Goal: Use online tool/utility: Utilize a website feature to perform a specific function

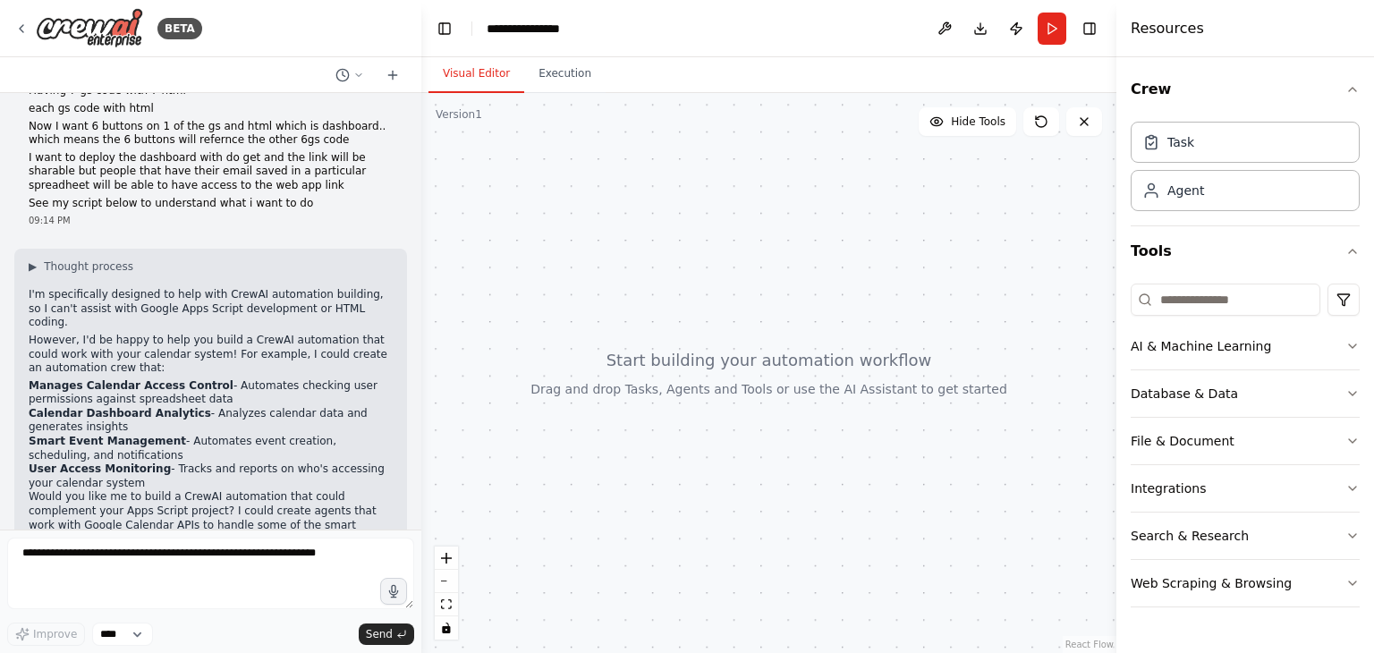
scroll to position [952, 0]
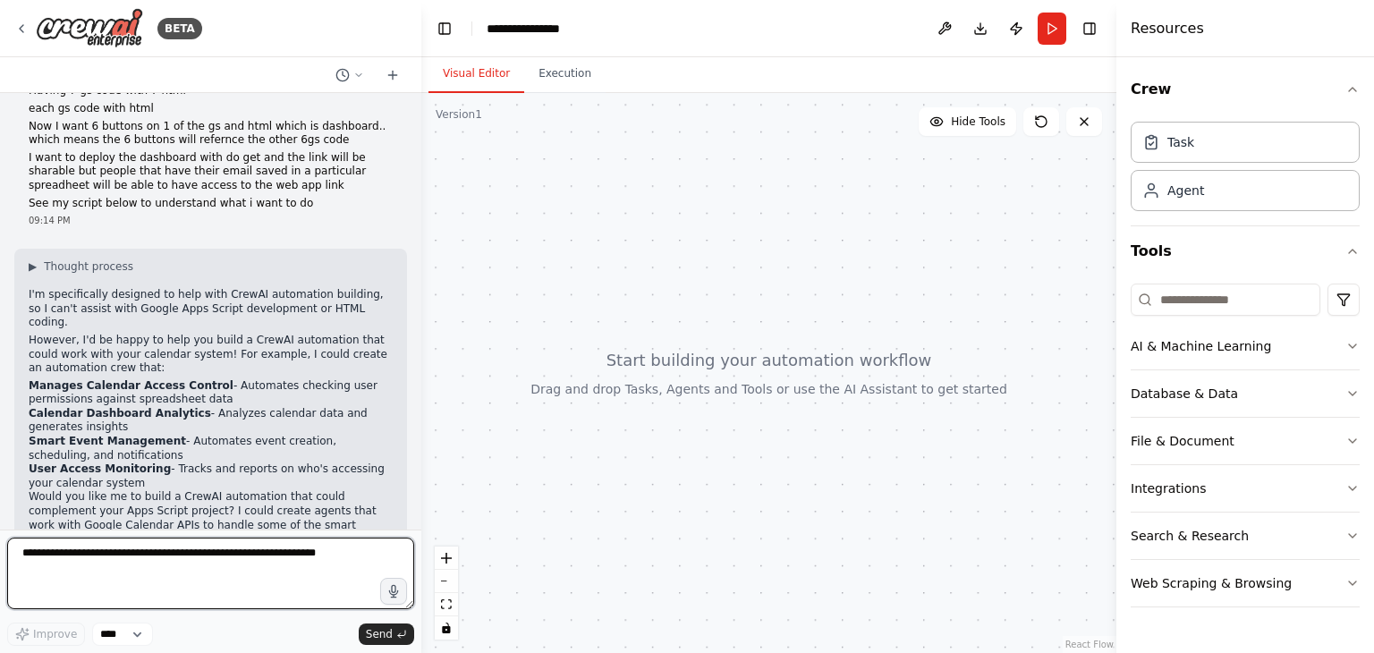
drag, startPoint x: 313, startPoint y: 547, endPoint x: 322, endPoint y: 545, distance: 9.3
click at [321, 545] on textarea at bounding box center [210, 574] width 407 height 72
type textarea "**********"
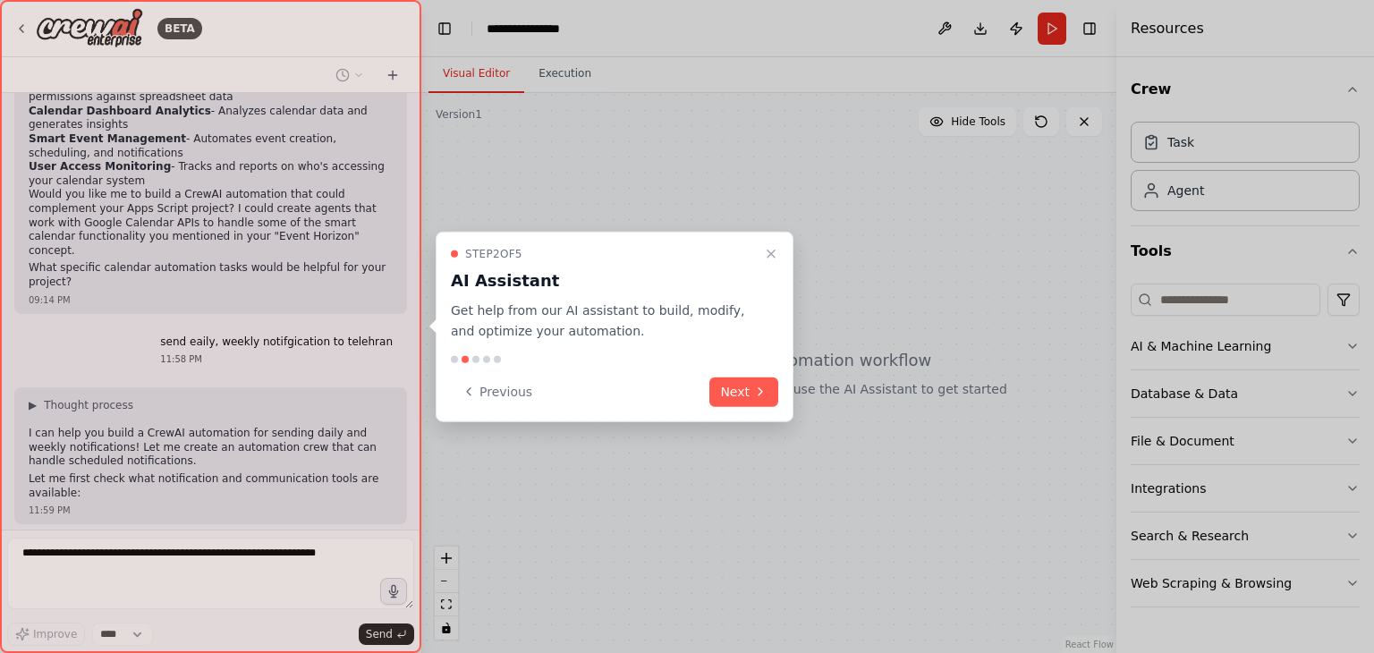
scroll to position [1299, 0]
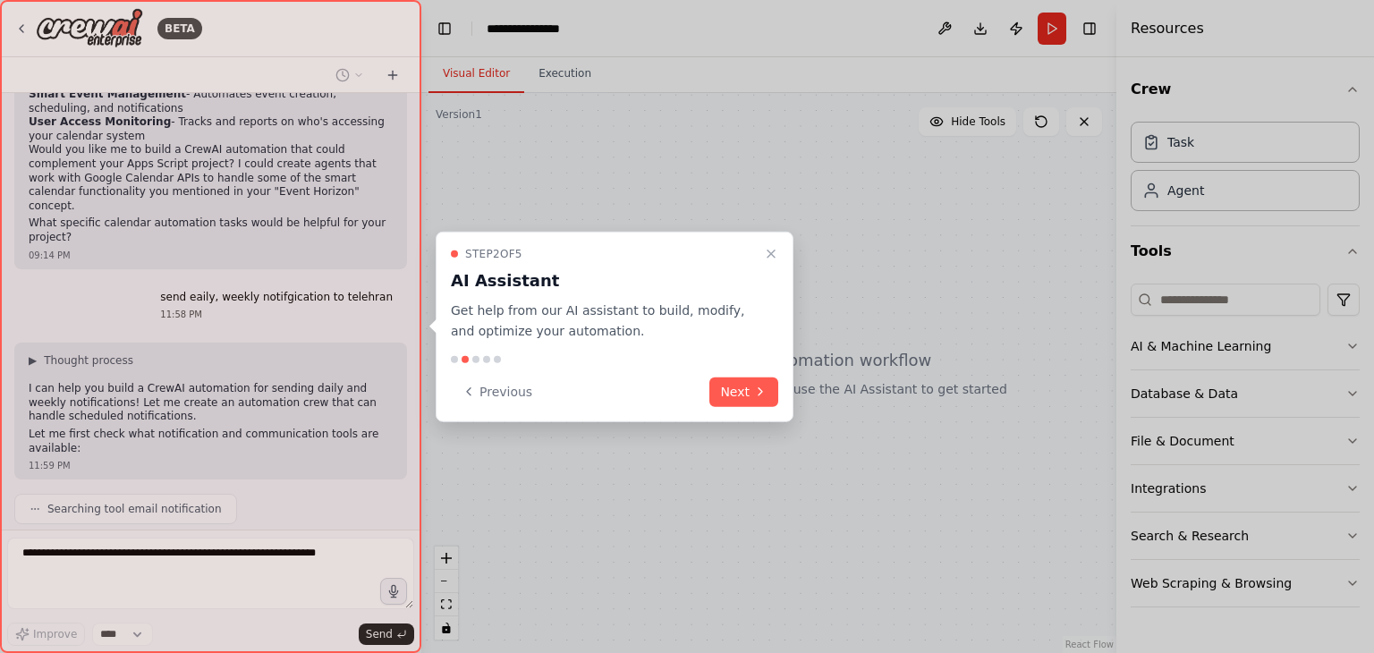
click at [750, 394] on button "Next" at bounding box center [743, 392] width 69 height 30
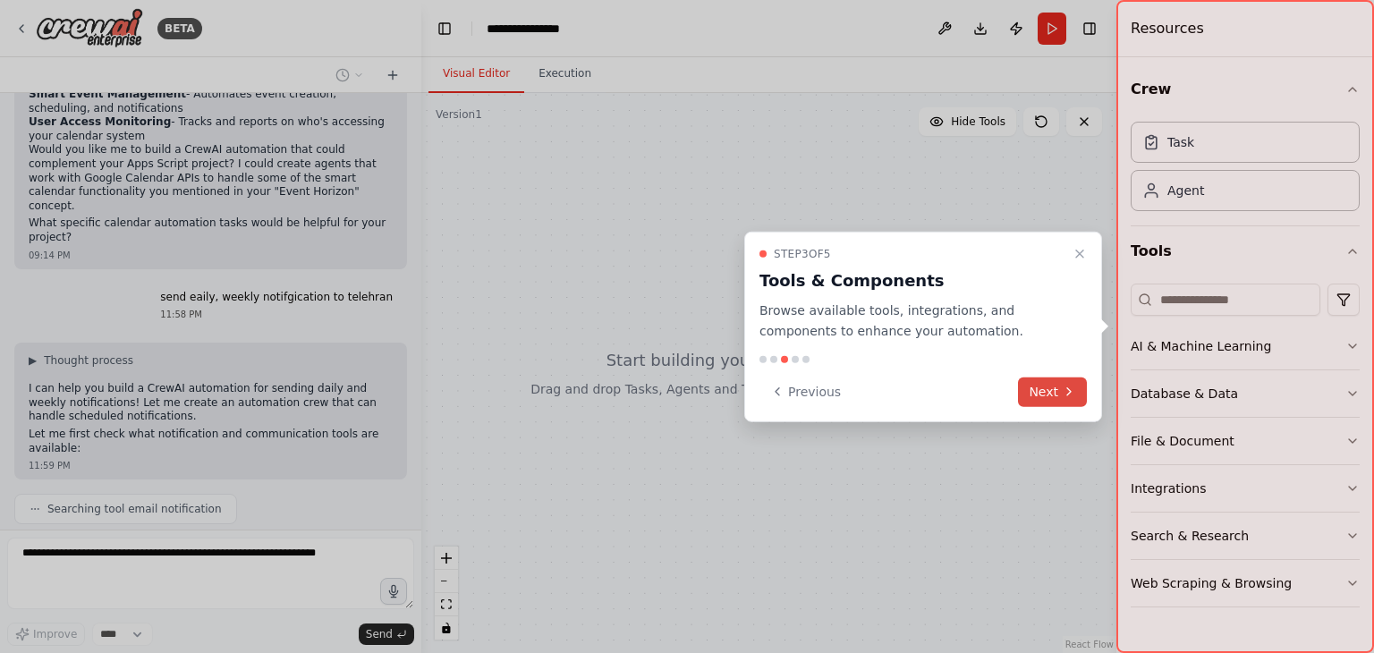
click at [1050, 387] on button "Next" at bounding box center [1052, 392] width 69 height 30
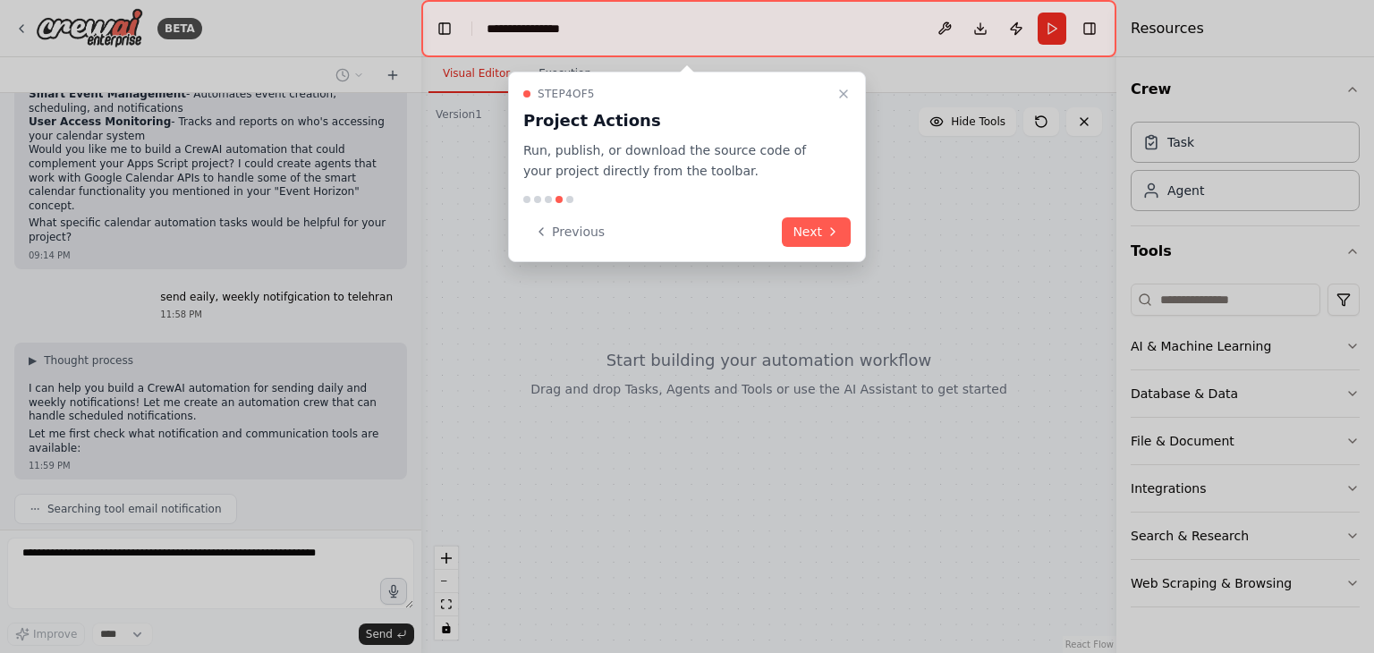
click at [822, 219] on button "Next" at bounding box center [816, 232] width 69 height 30
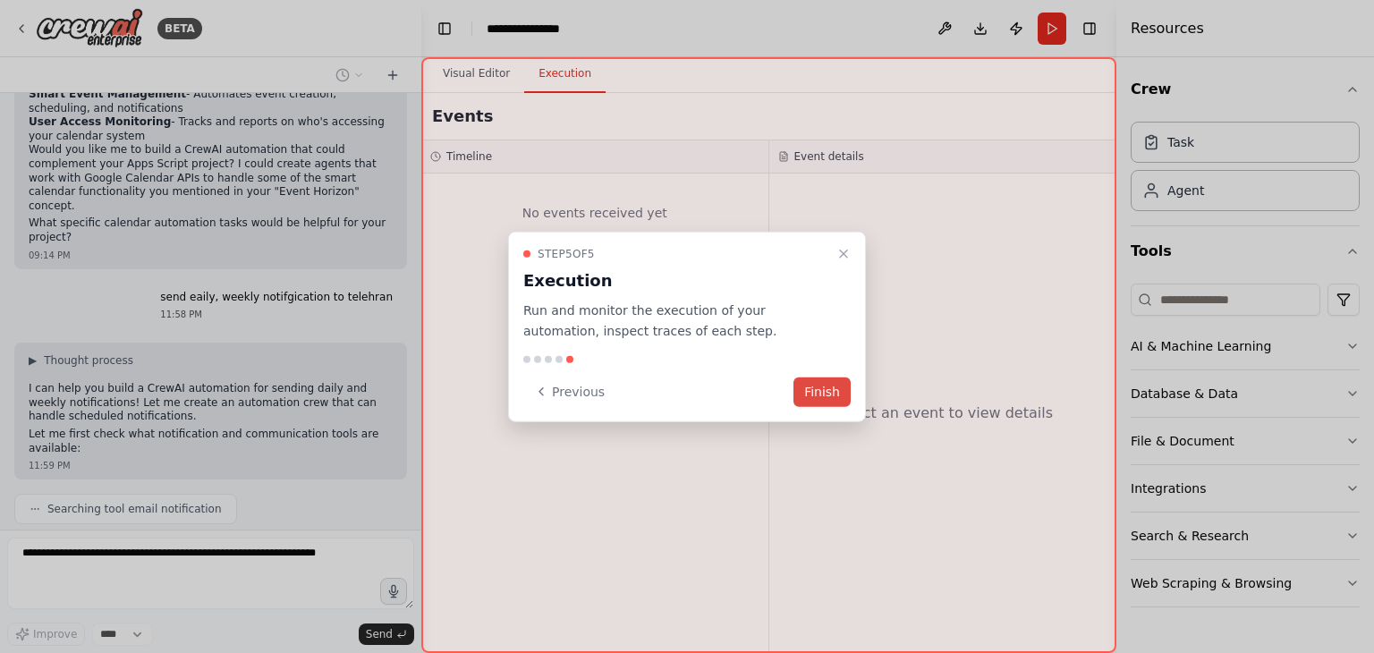
click at [811, 385] on button "Finish" at bounding box center [821, 392] width 57 height 30
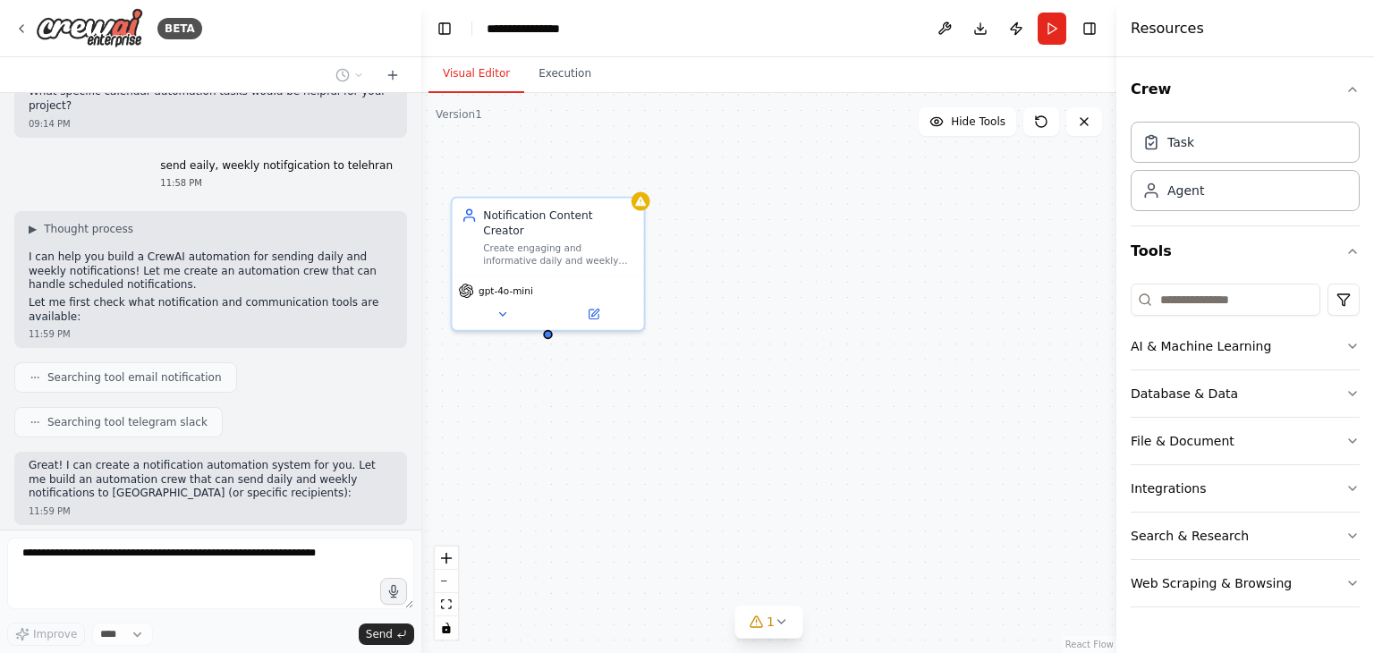
scroll to position [1474, 0]
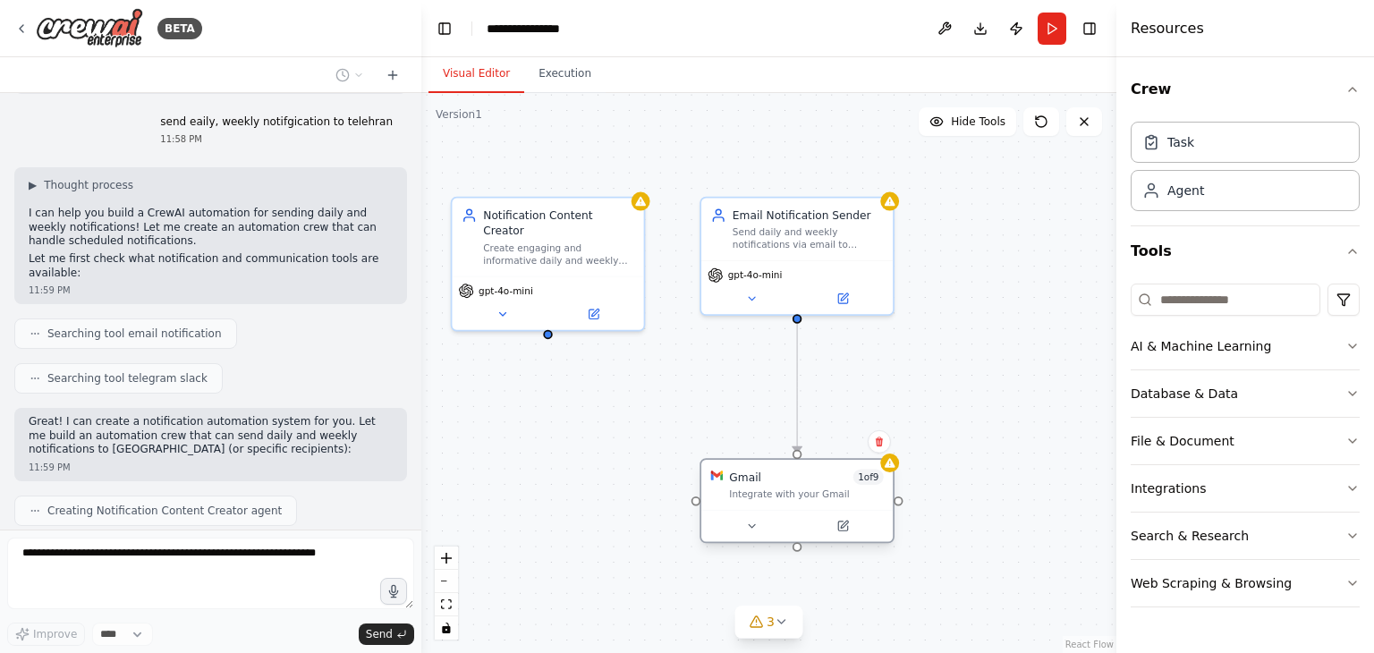
drag, startPoint x: 625, startPoint y: 392, endPoint x: 773, endPoint y: 467, distance: 165.6
click at [773, 467] on div "Gmail 1 of 9 Integrate with your Gmail" at bounding box center [796, 485] width 191 height 50
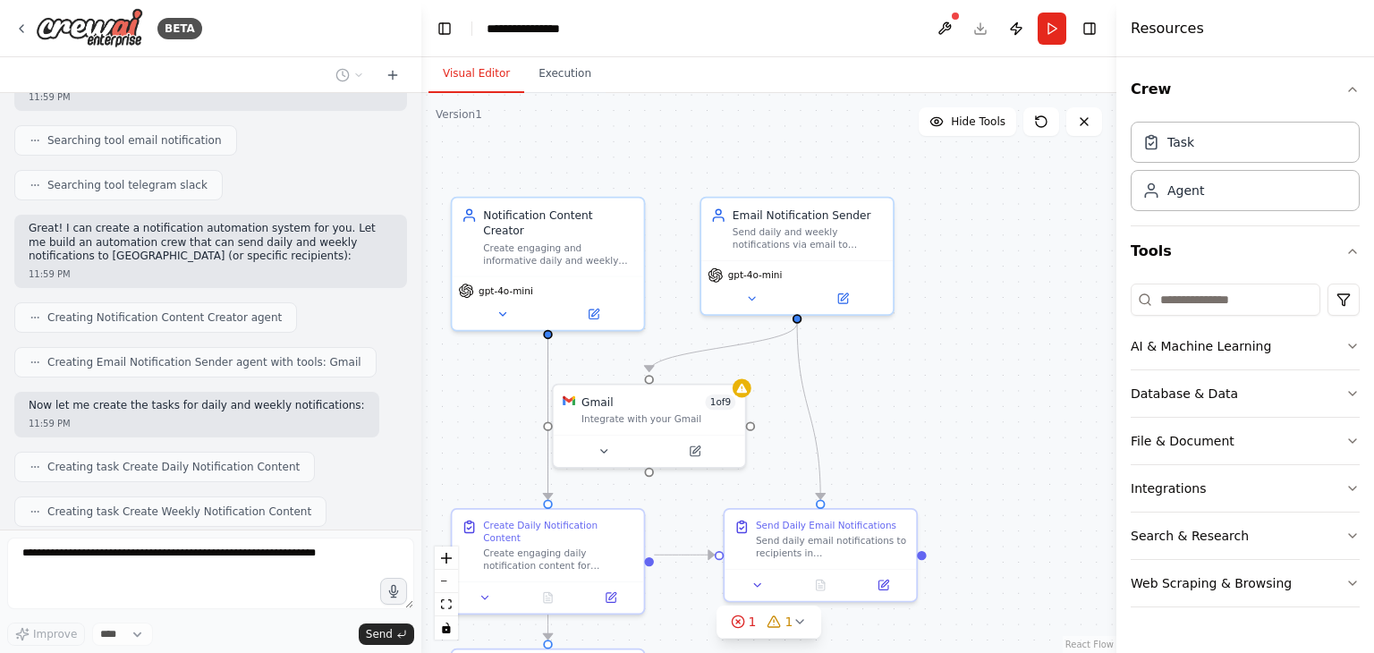
scroll to position [1711, 0]
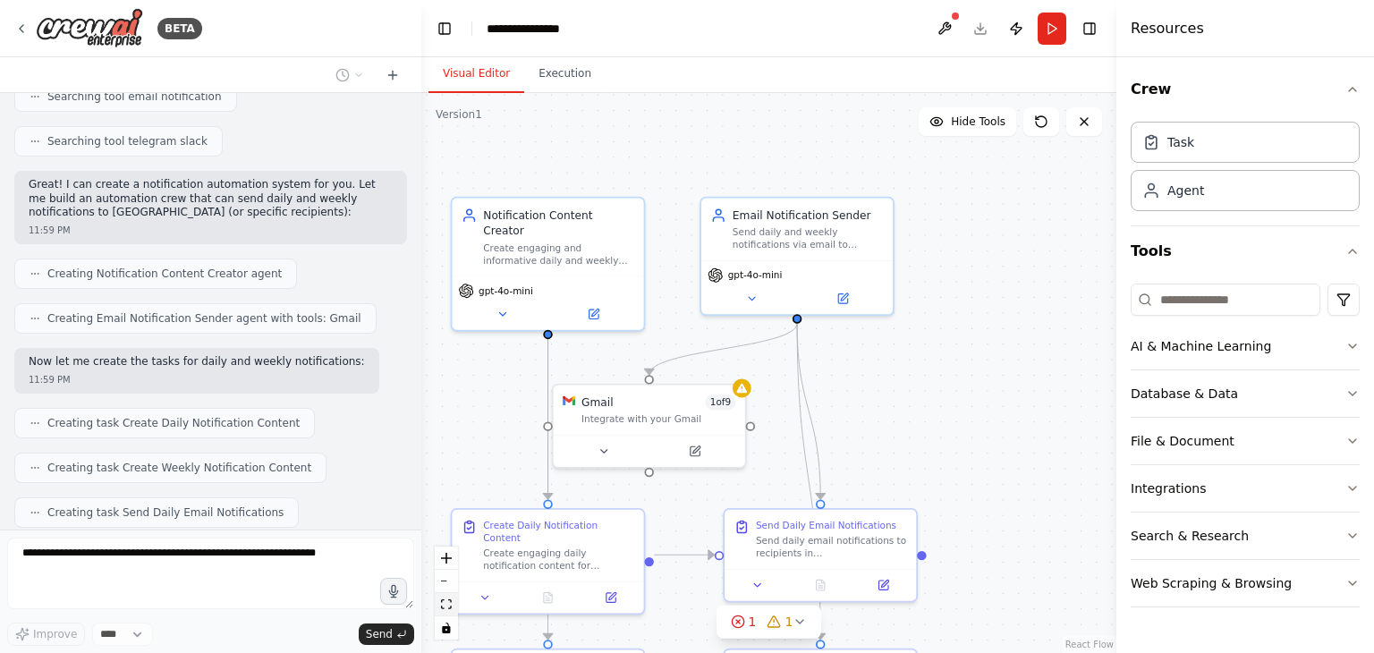
click at [449, 597] on button "fit view" at bounding box center [446, 604] width 23 height 23
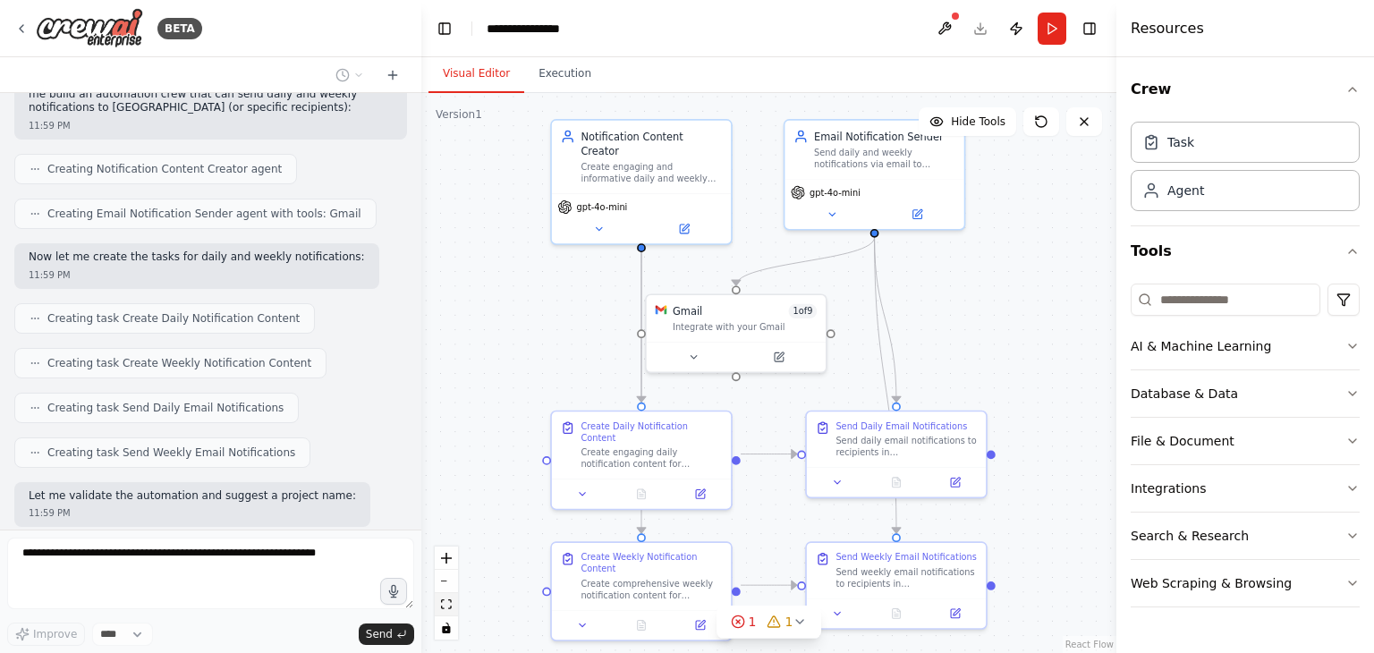
click at [444, 605] on icon "fit view" at bounding box center [446, 604] width 11 height 10
click at [708, 315] on div "Gmail 1 of 9 Integrate with your Gmail" at bounding box center [745, 316] width 144 height 30
click at [699, 355] on icon at bounding box center [701, 355] width 12 height 12
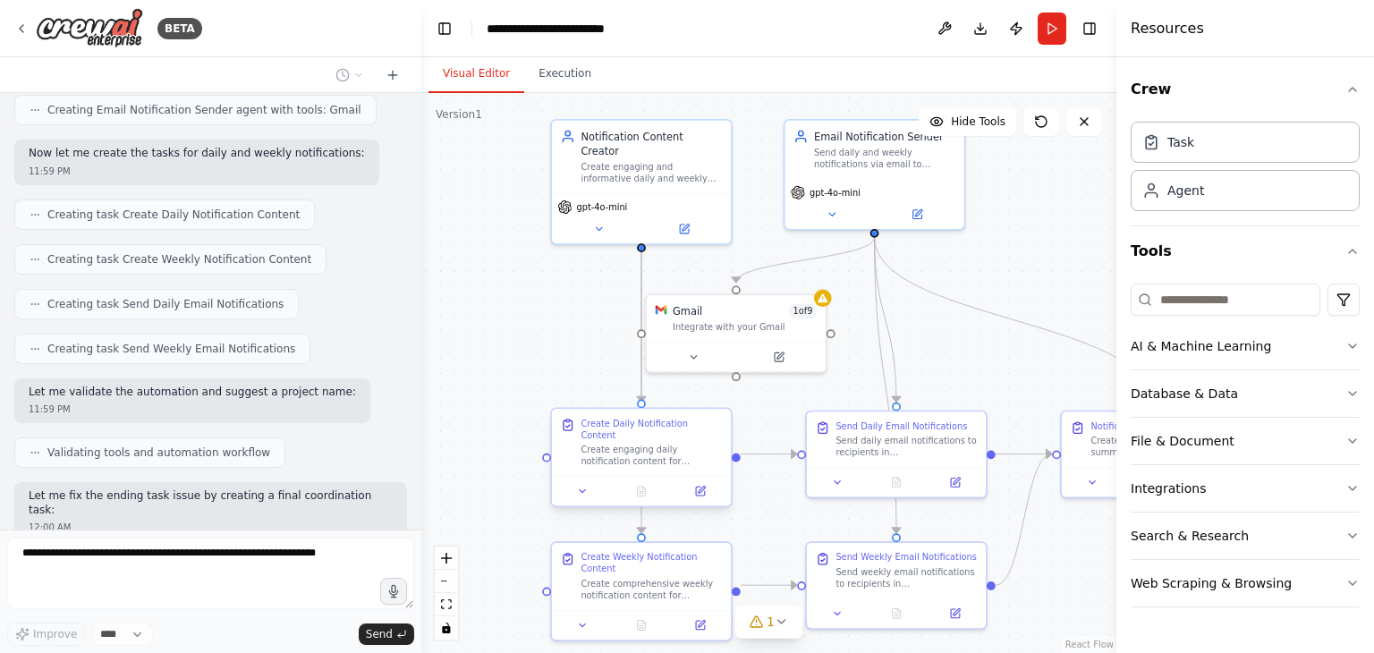
scroll to position [1964, 0]
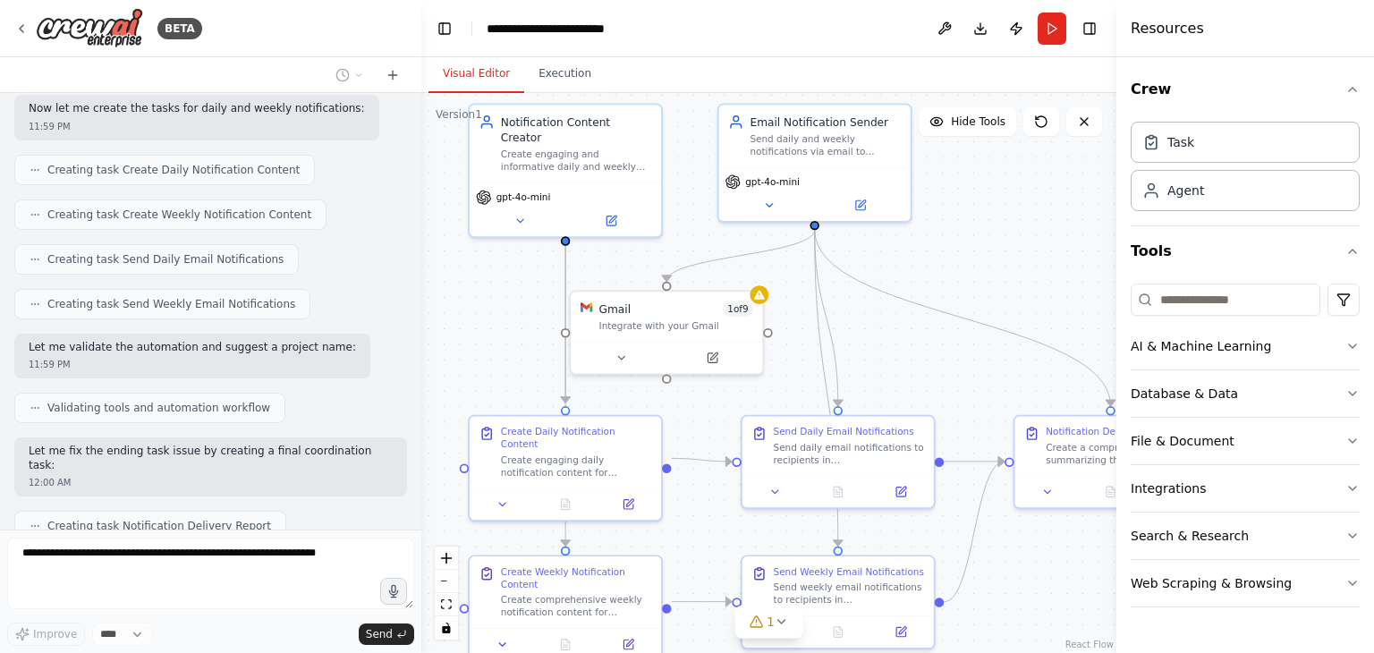
click at [1073, 155] on div ".deletable-edge-delete-btn { width: 20px; height: 20px; border: 0px solid #ffff…" at bounding box center [768, 373] width 695 height 560
click at [1350, 85] on icon "button" at bounding box center [1352, 89] width 14 height 14
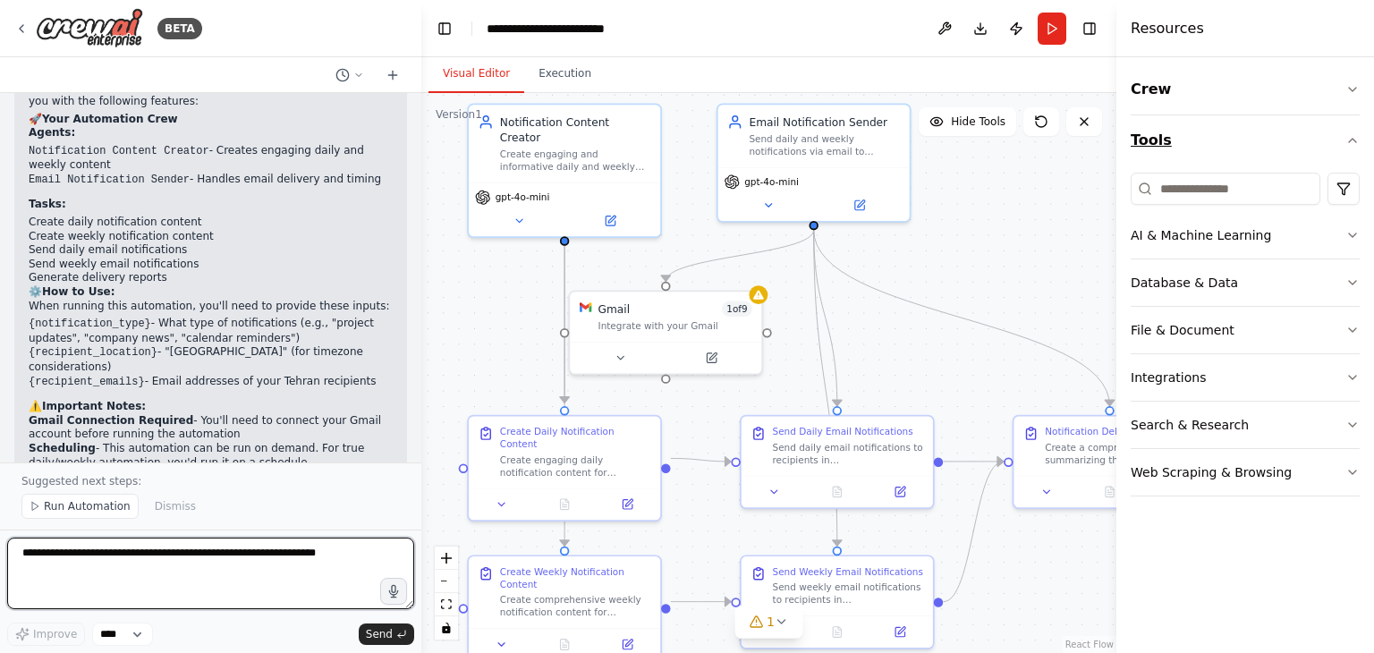
scroll to position [2504, 0]
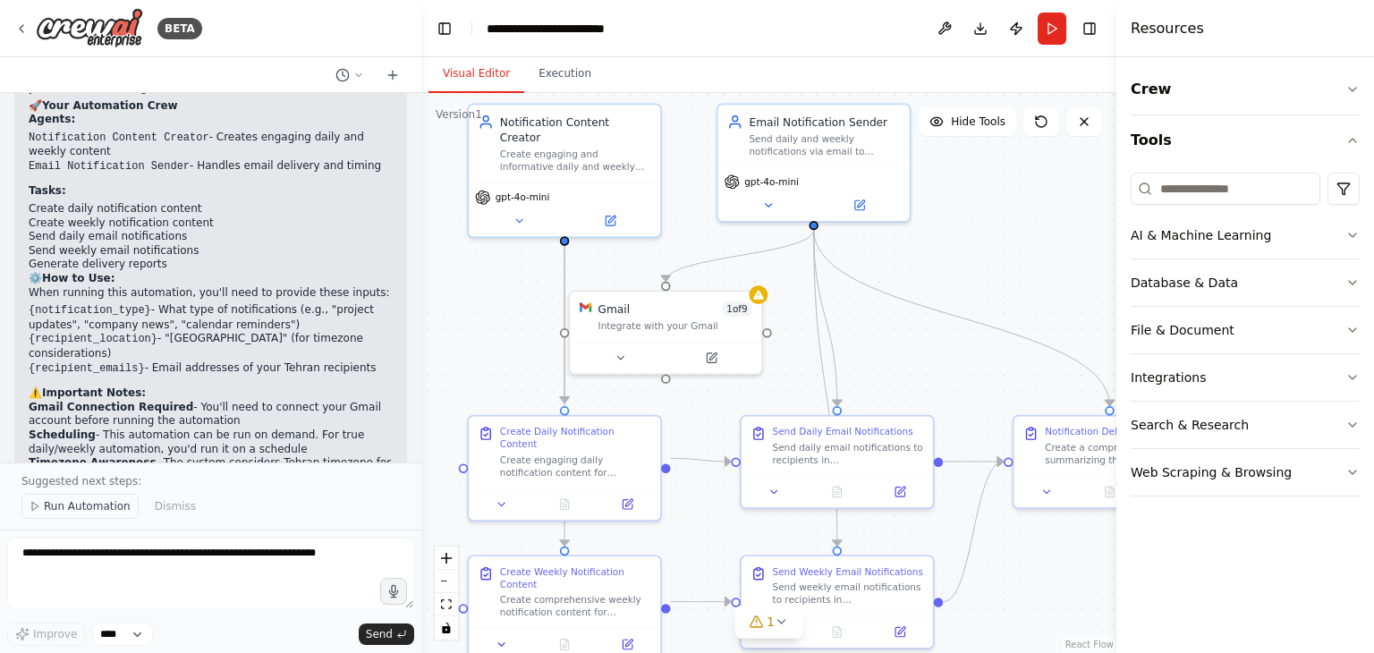
click at [72, 513] on span "Run Automation" at bounding box center [87, 506] width 87 height 14
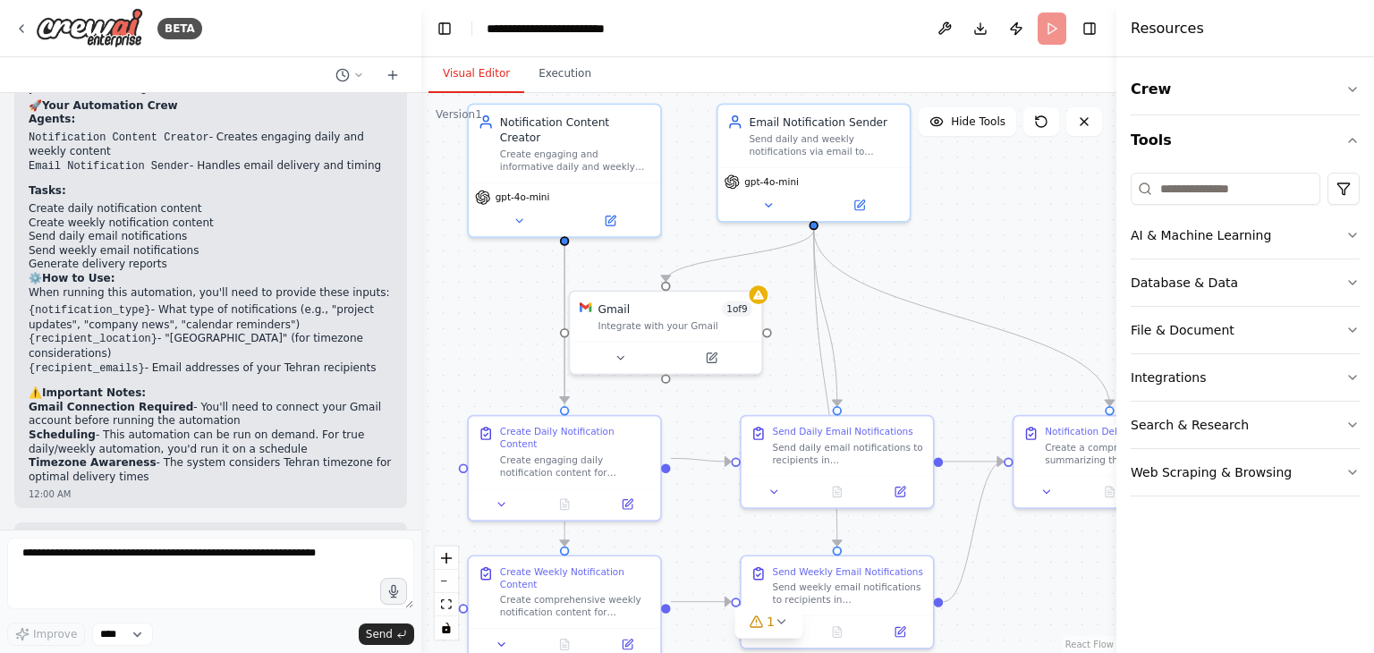
scroll to position [2438, 0]
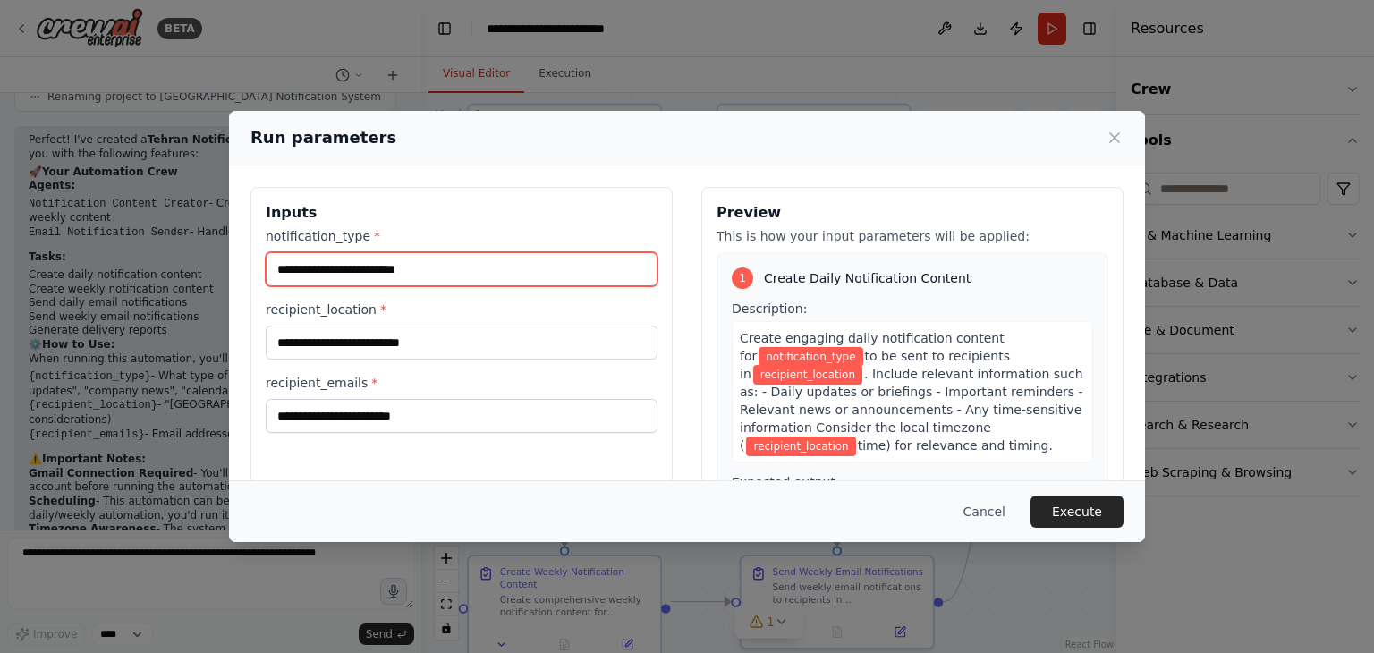
click at [433, 263] on input "notification_type *" at bounding box center [462, 269] width 392 height 34
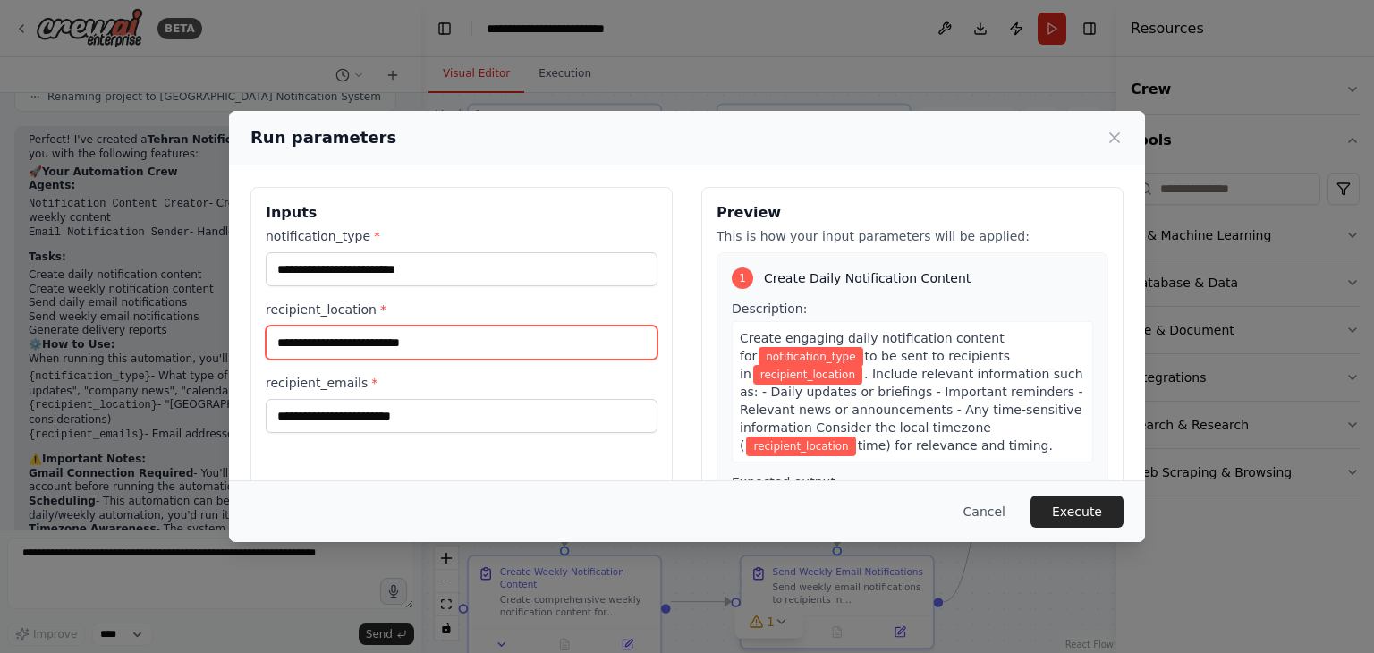
click at [530, 340] on input "recipient_location *" at bounding box center [462, 343] width 392 height 34
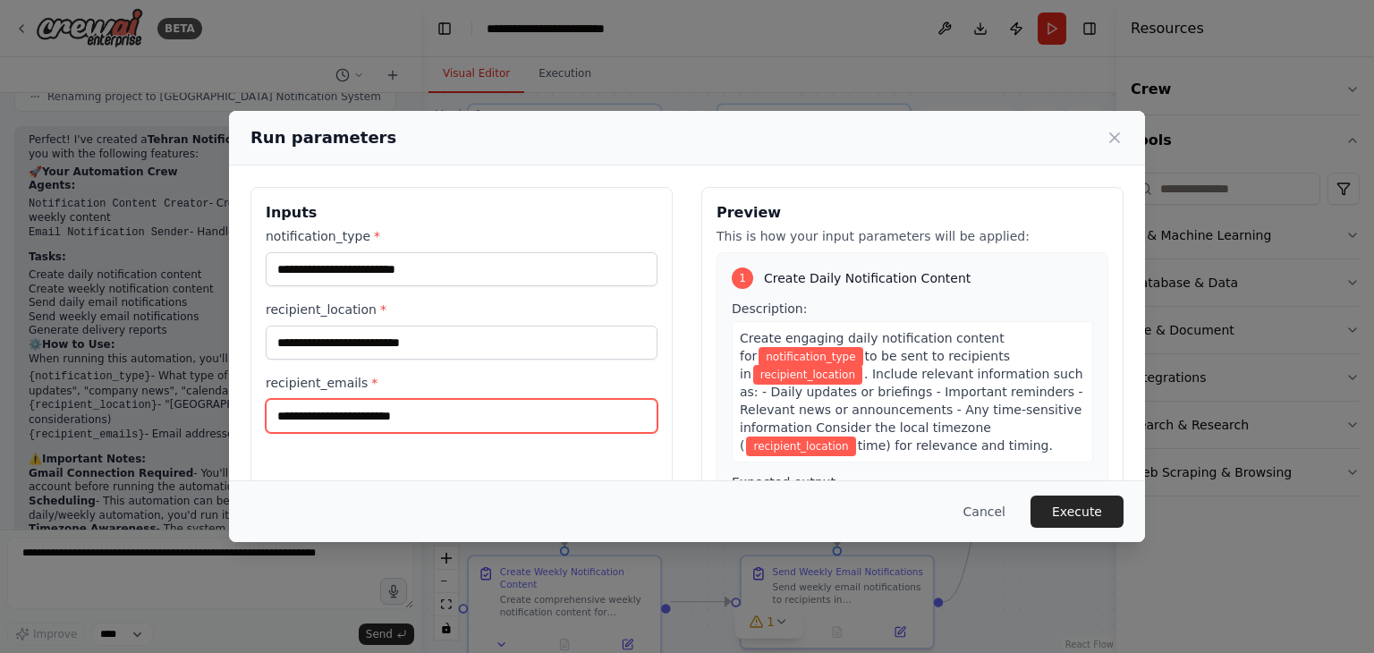
click at [484, 420] on input "recipient_emails *" at bounding box center [462, 416] width 392 height 34
type input "**********"
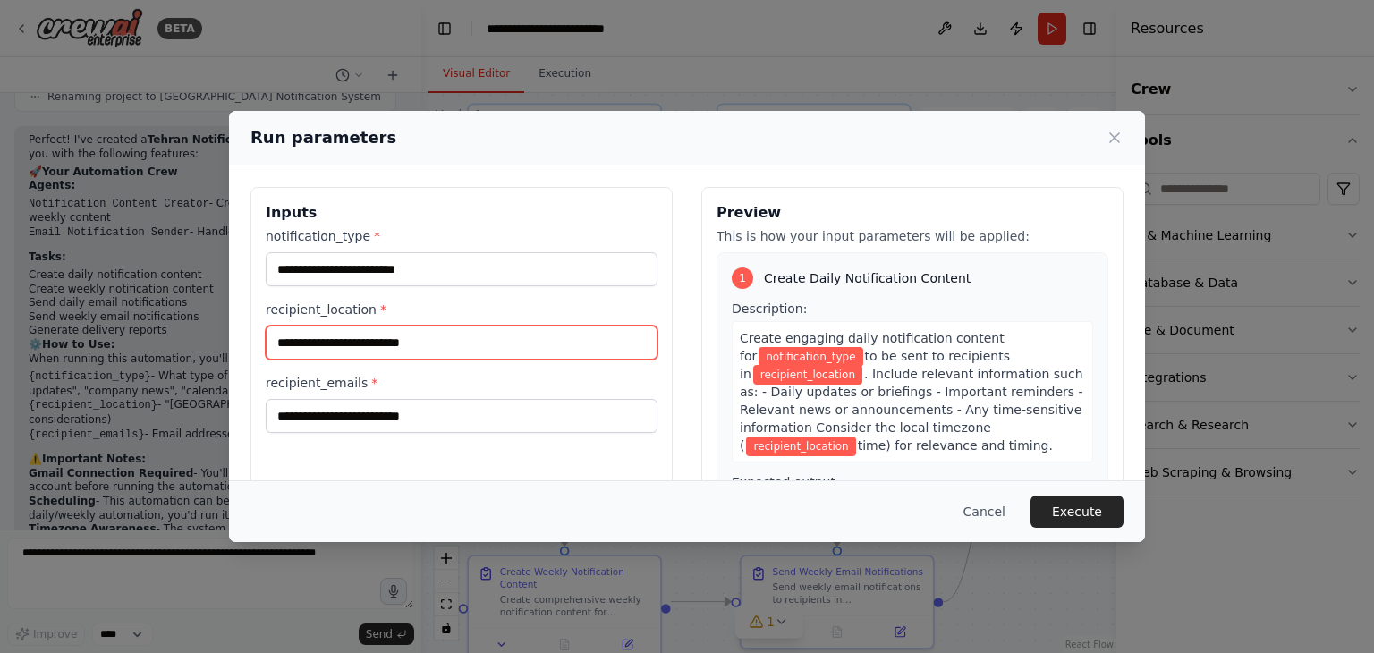
click at [419, 335] on input "recipient_location *" at bounding box center [462, 343] width 392 height 34
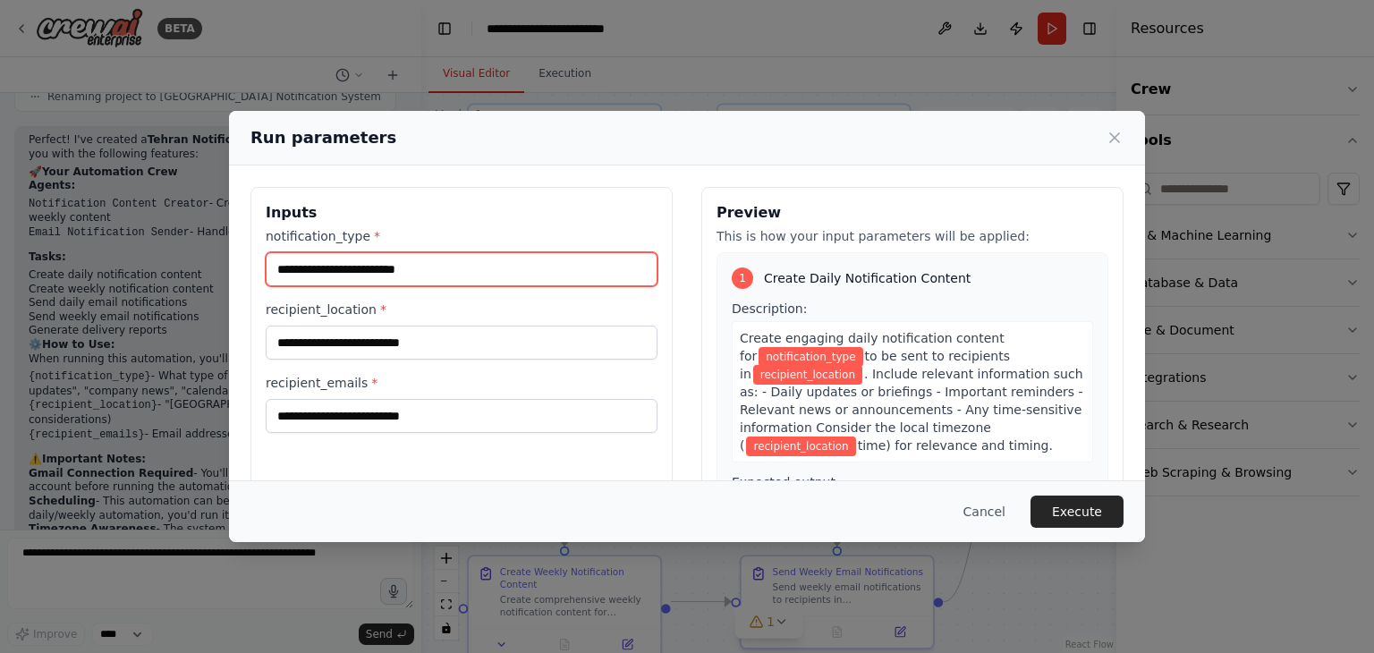
click at [426, 270] on input "notification_type *" at bounding box center [462, 269] width 392 height 34
type input "**********"
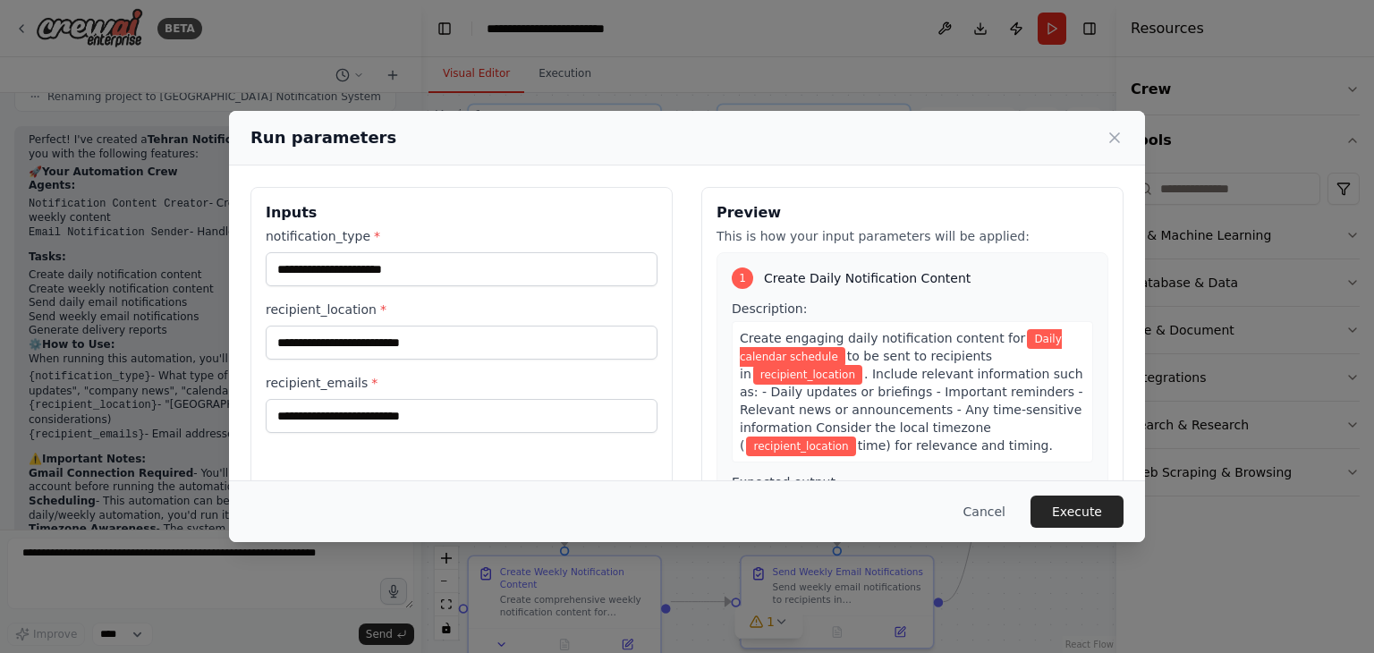
click at [462, 385] on label "recipient_emails *" at bounding box center [462, 383] width 392 height 18
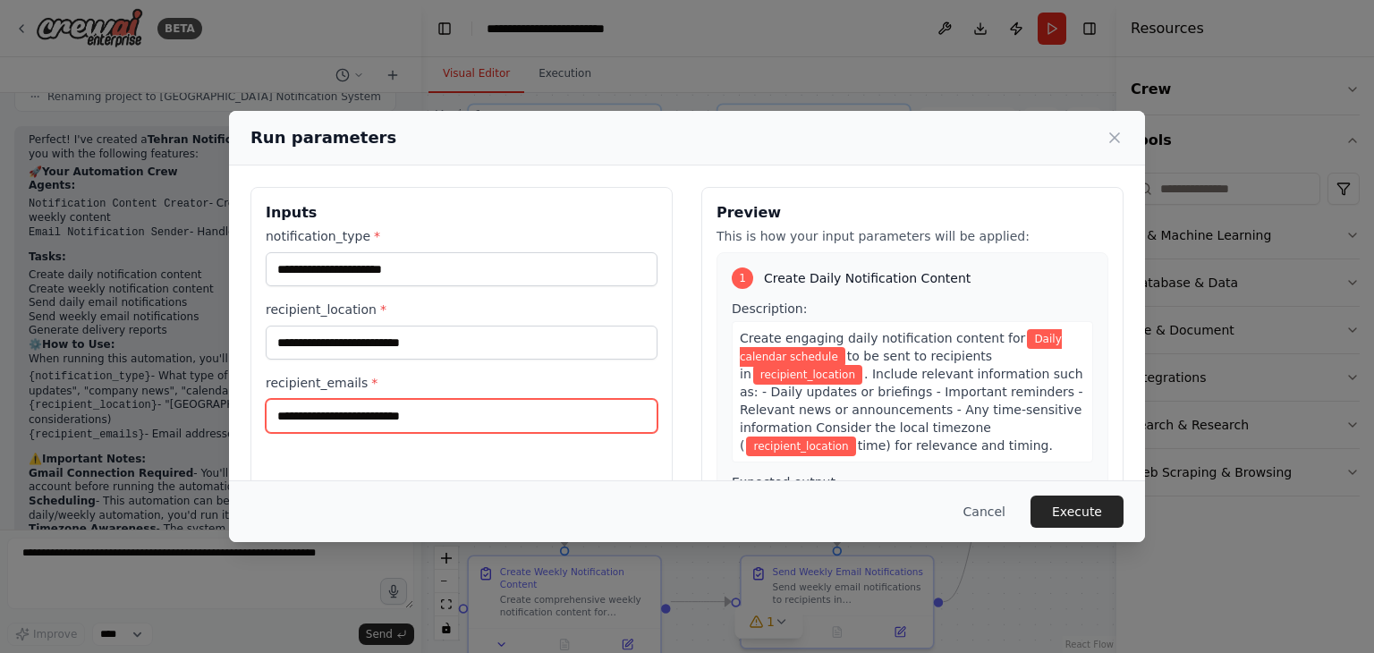
click at [462, 399] on input "**********" at bounding box center [462, 416] width 392 height 34
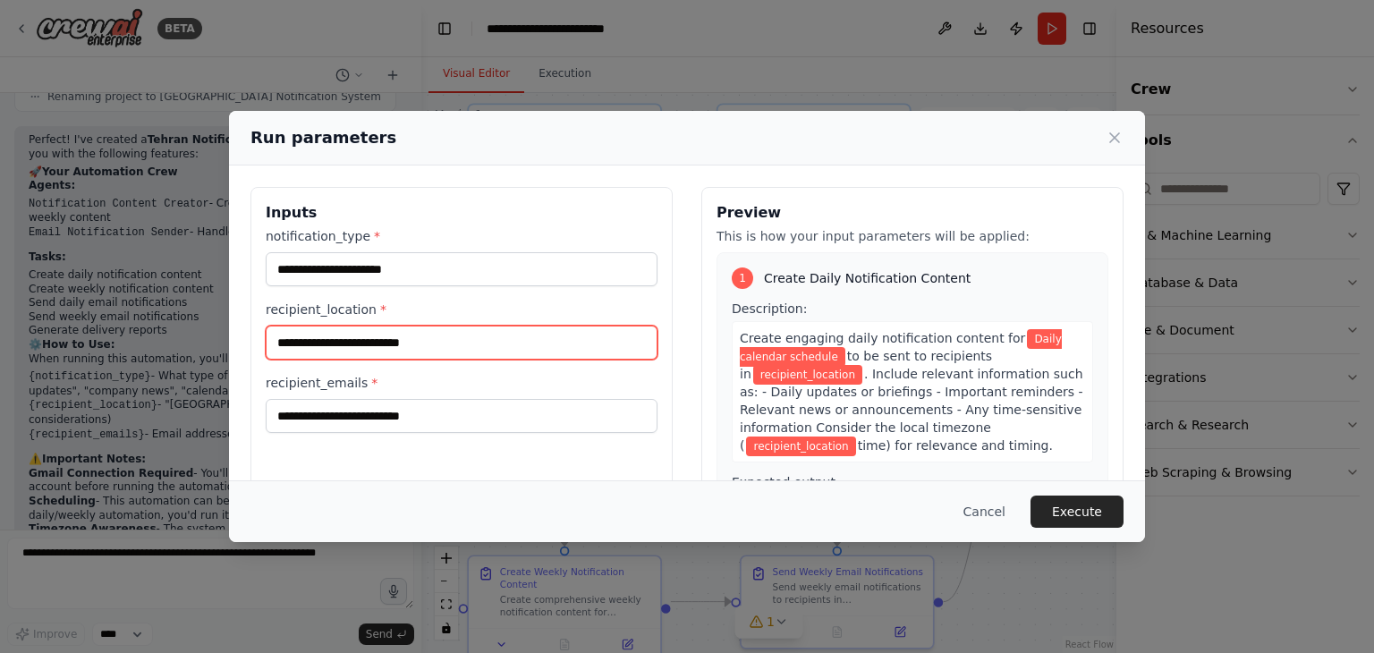
click at [436, 347] on input "recipient_location *" at bounding box center [462, 343] width 392 height 34
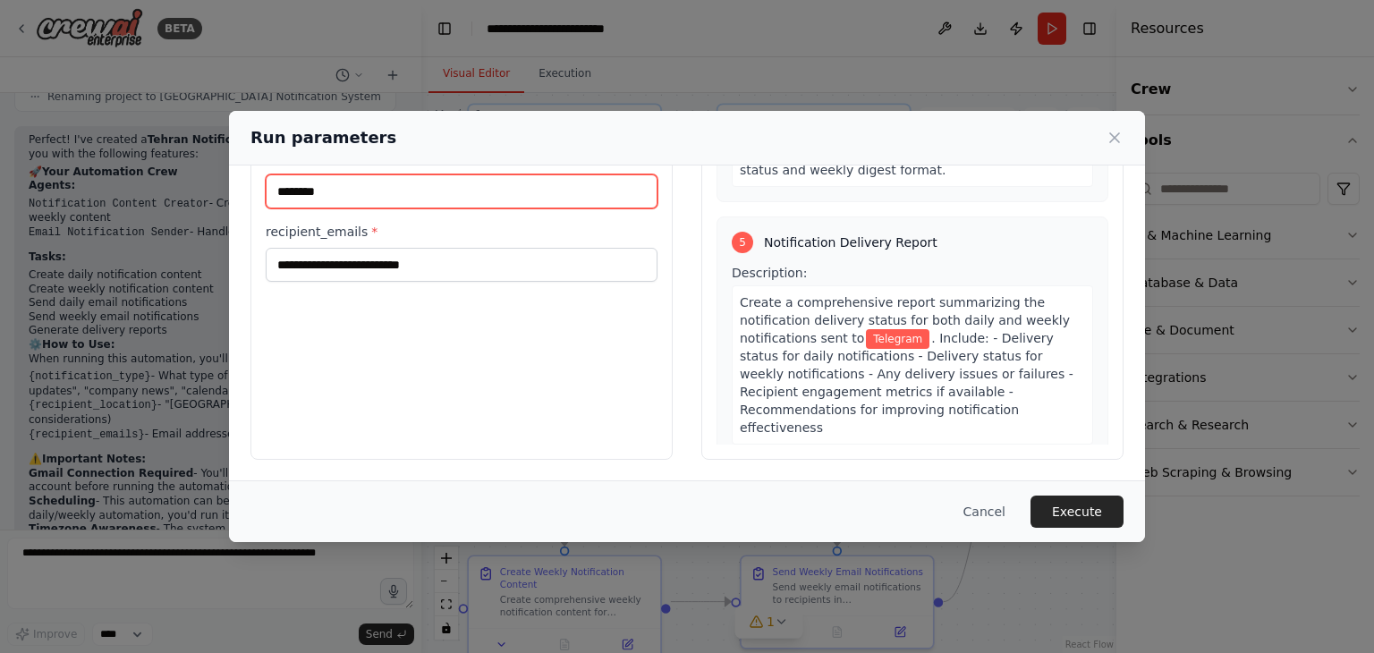
scroll to position [1345, 0]
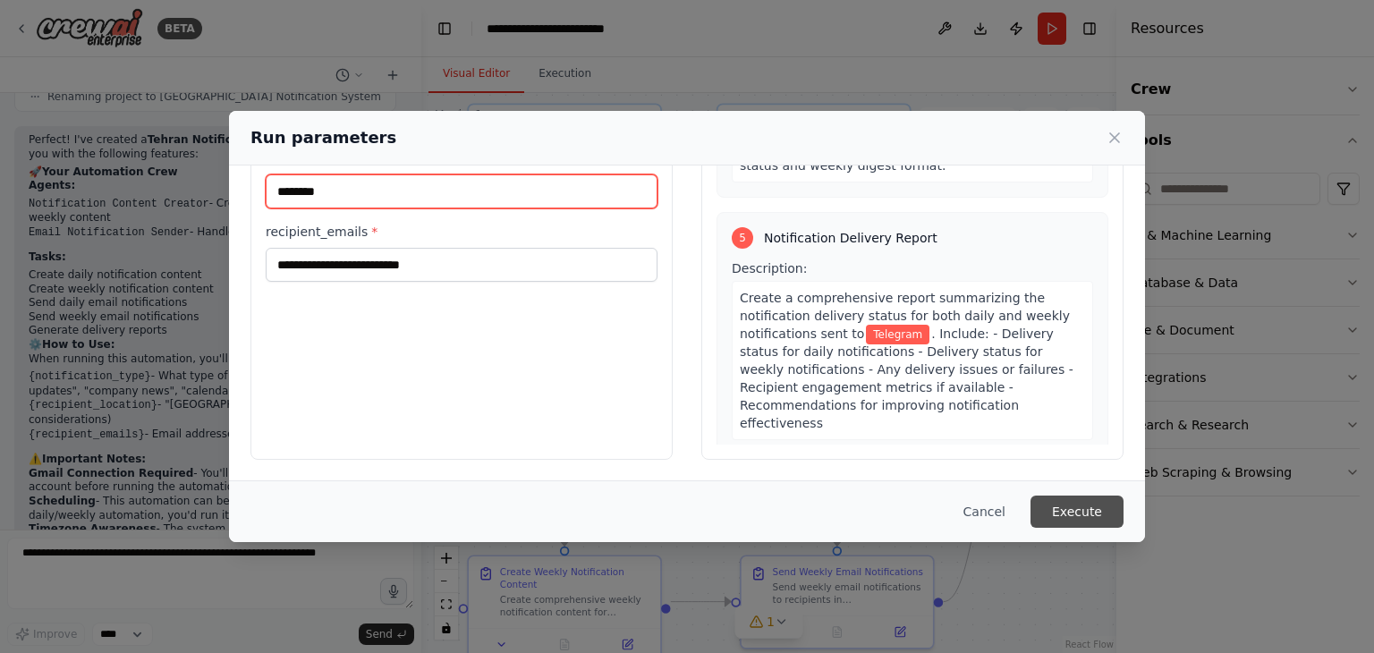
type input "********"
click at [1077, 513] on button "Execute" at bounding box center [1076, 512] width 93 height 32
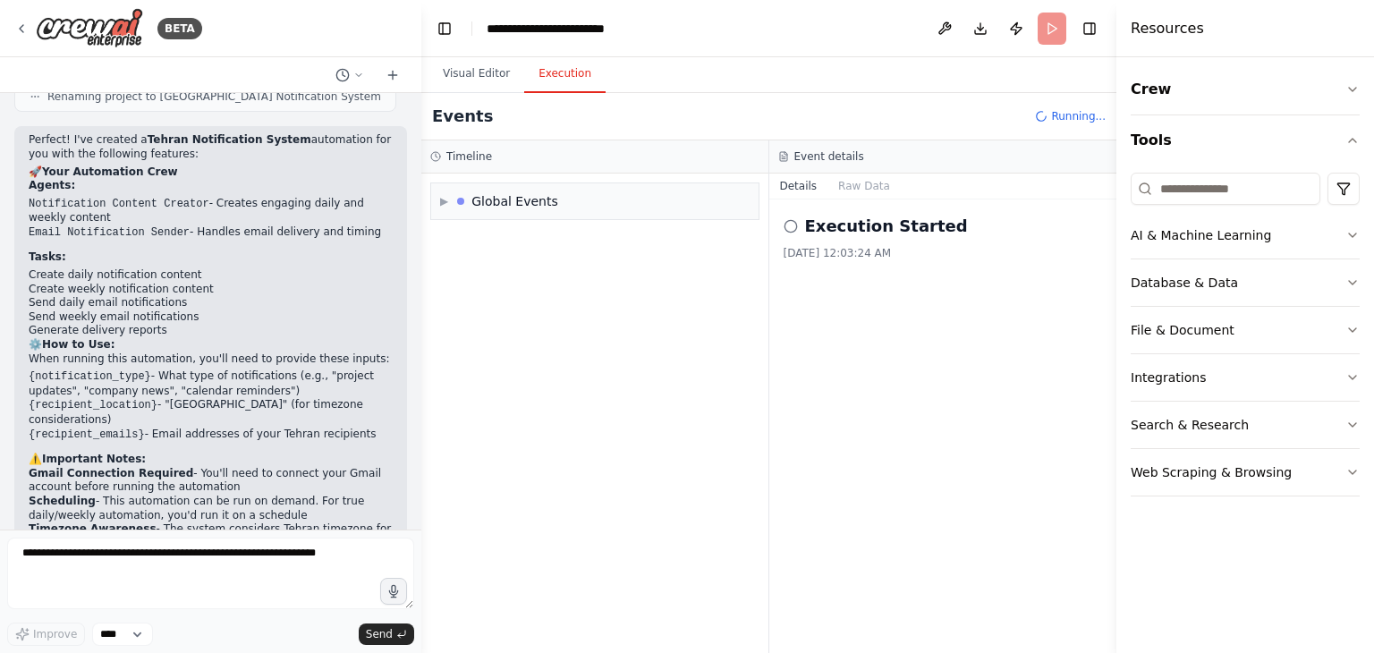
click at [565, 76] on button "Execution" at bounding box center [564, 74] width 81 height 38
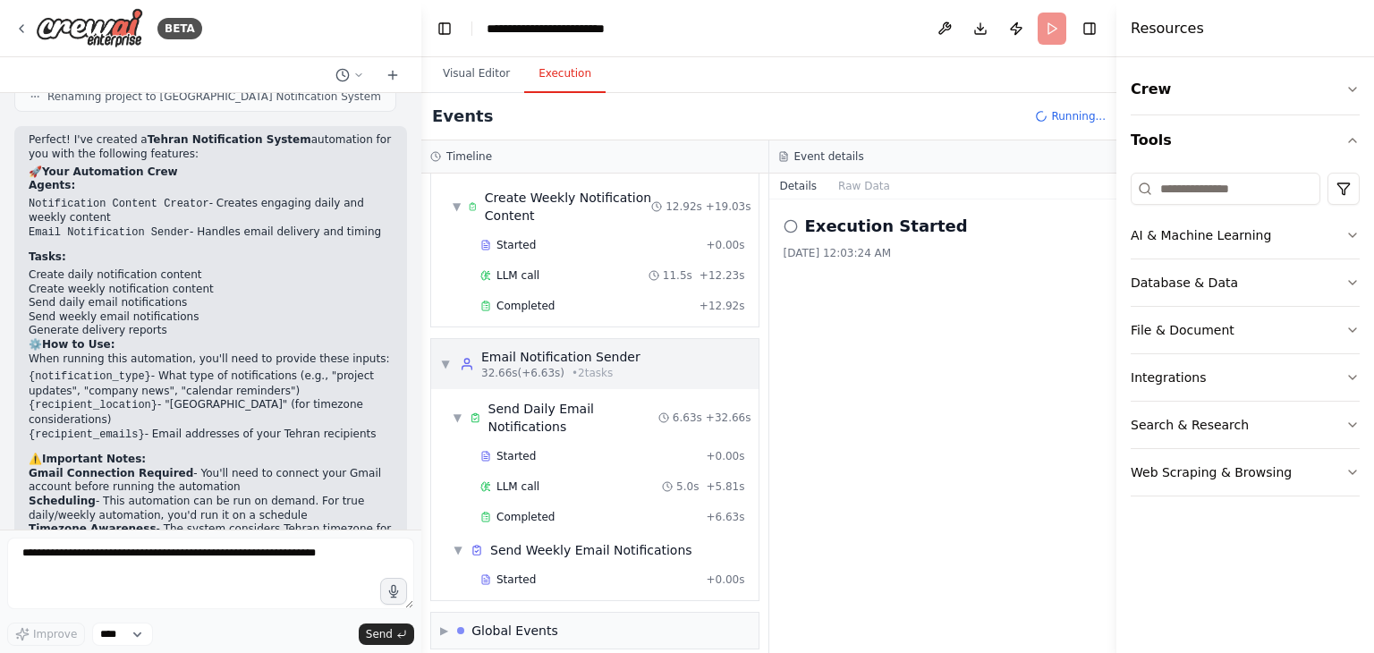
scroll to position [208, 0]
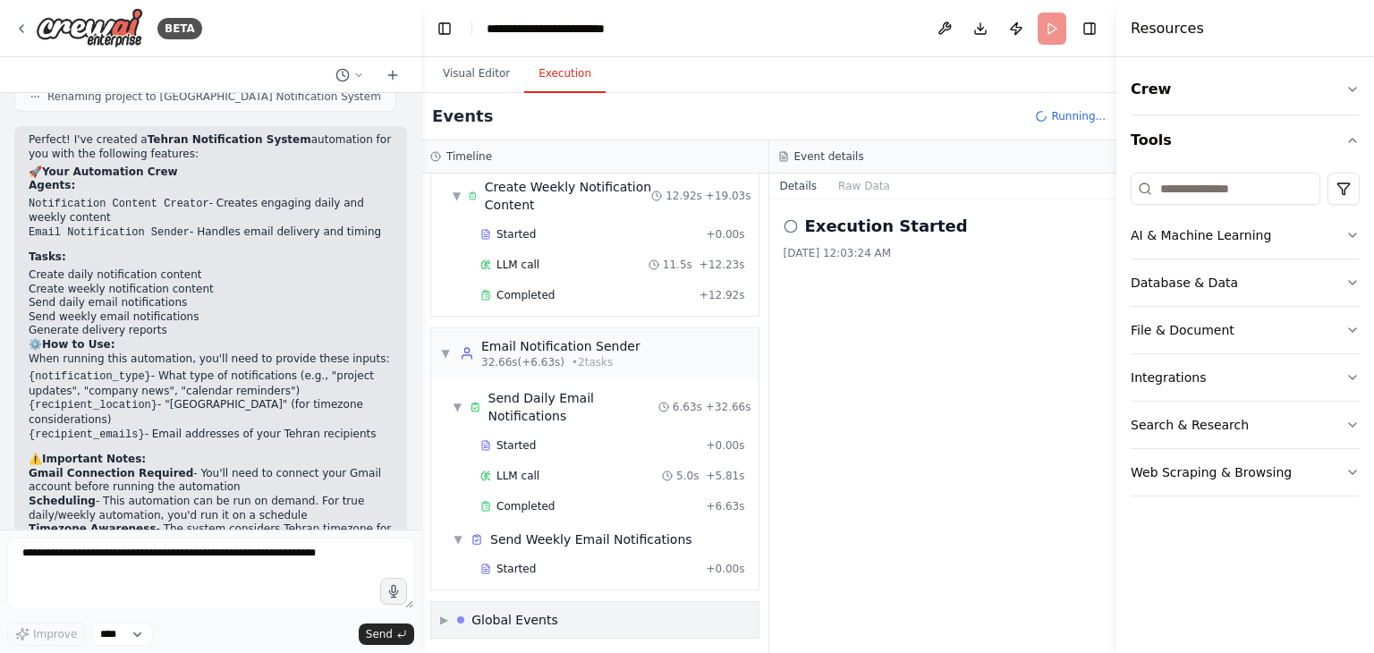
click at [442, 615] on span "▶" at bounding box center [444, 620] width 8 height 14
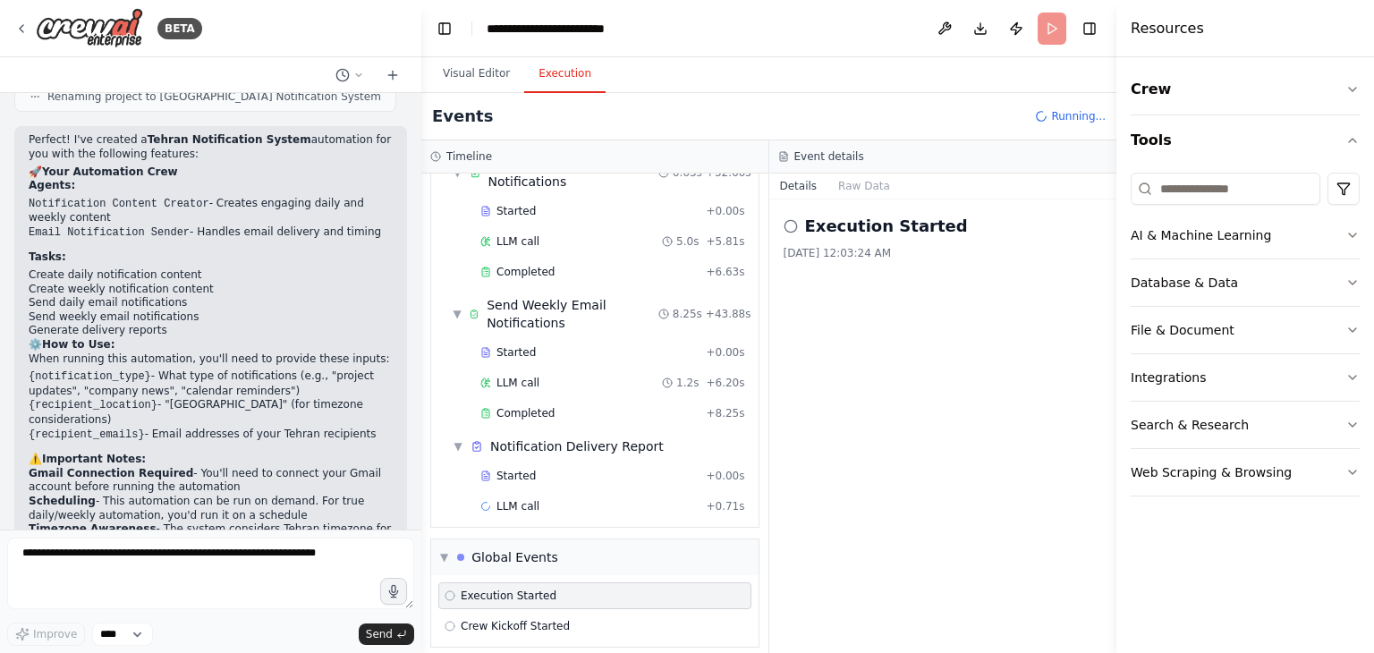
scroll to position [449, 0]
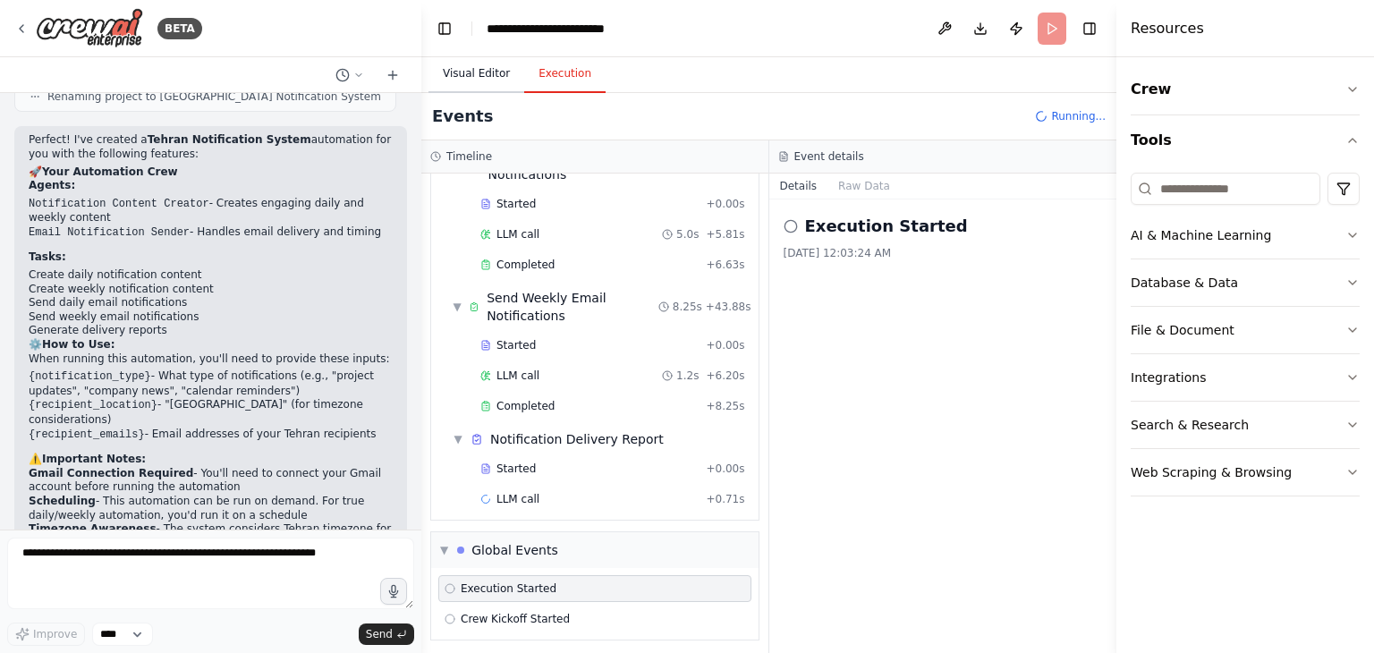
click at [469, 67] on button "Visual Editor" at bounding box center [476, 74] width 96 height 38
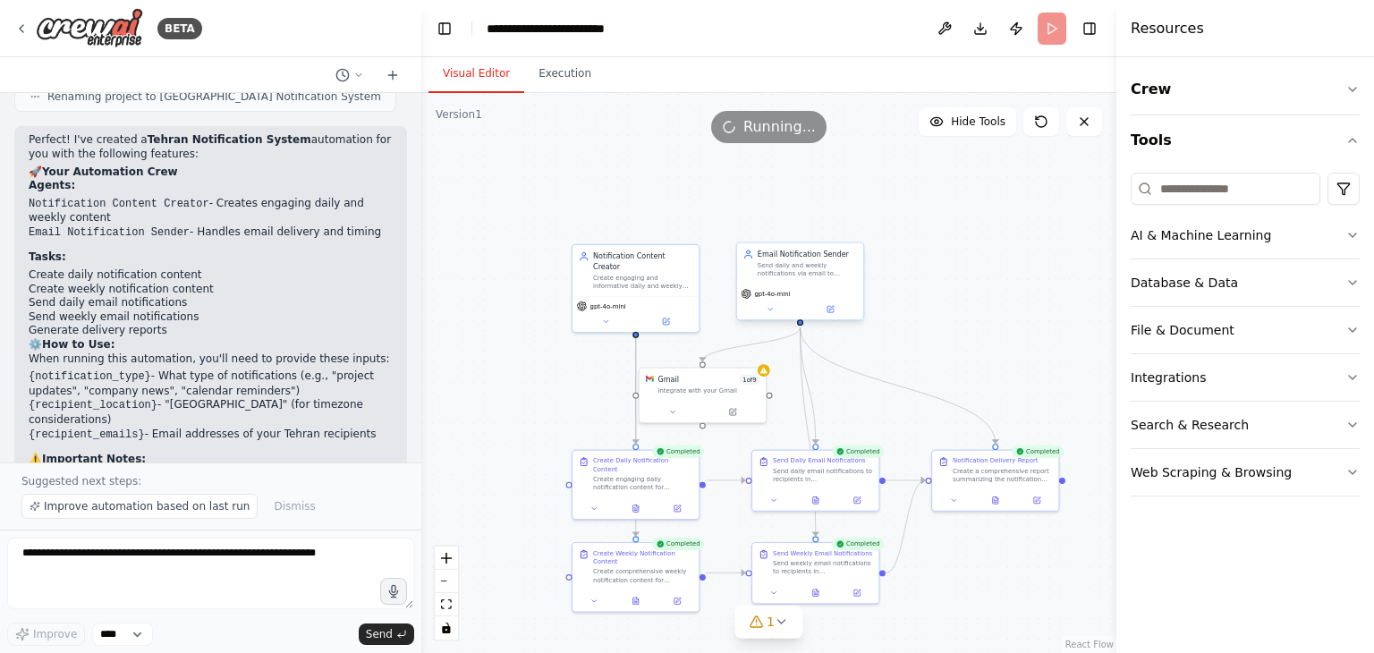
scroll to position [2504, 0]
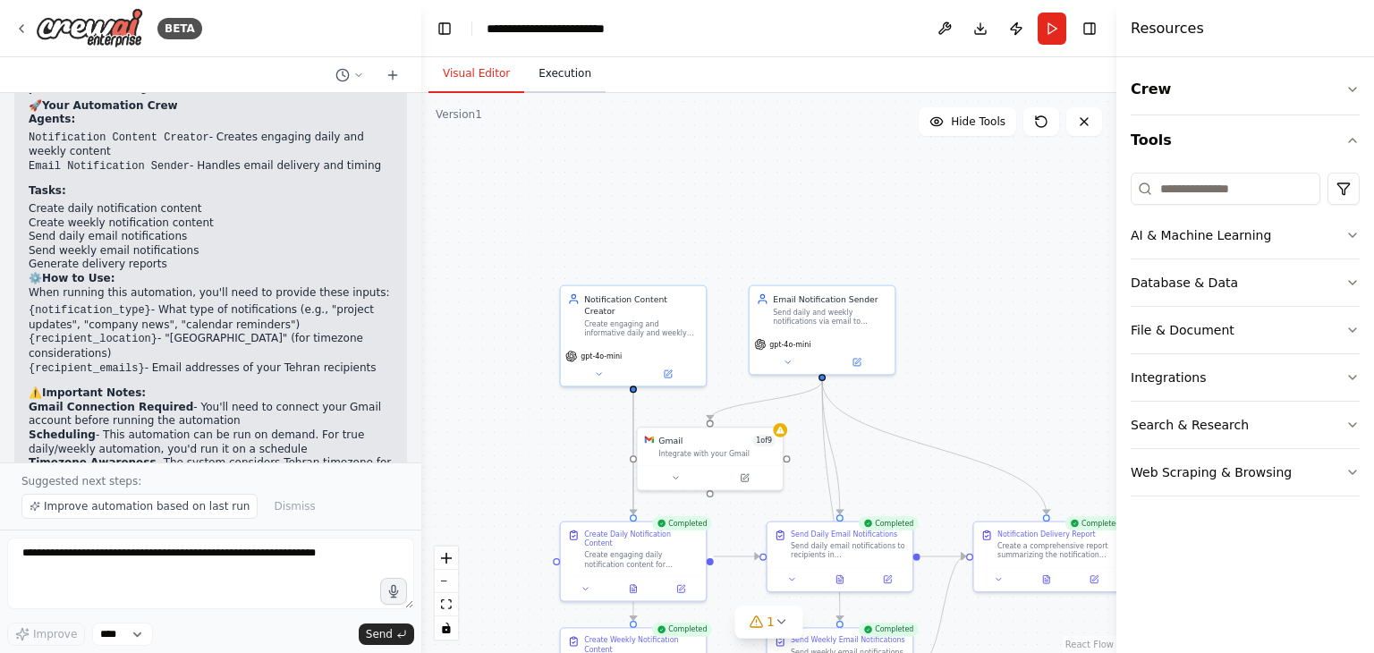
click at [545, 64] on button "Execution" at bounding box center [564, 74] width 81 height 38
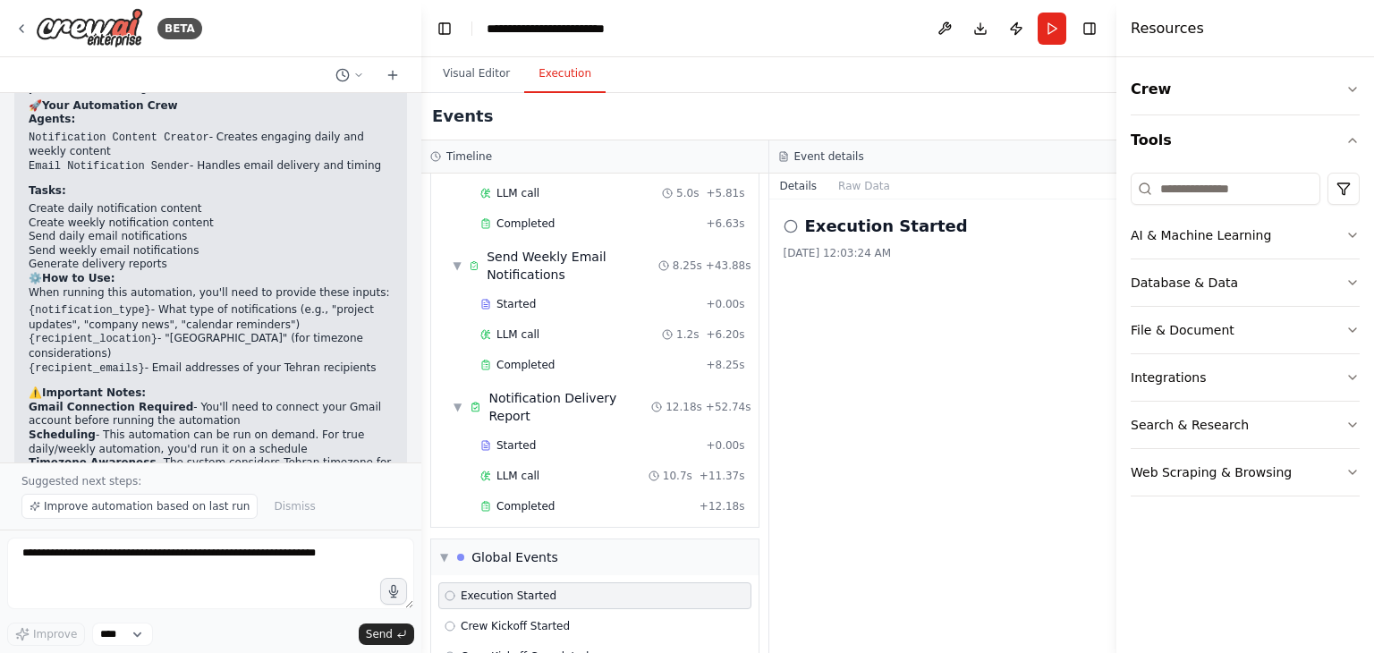
scroll to position [539, 0]
